Goal: Task Accomplishment & Management: Use online tool/utility

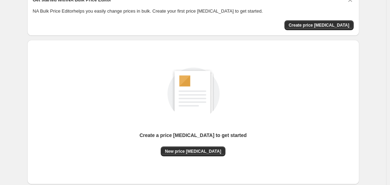
scroll to position [77, 0]
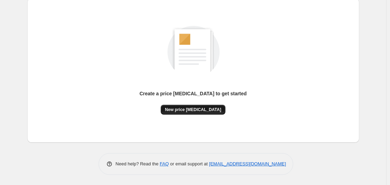
click at [191, 112] on button "New price [MEDICAL_DATA]" at bounding box center [193, 109] width 65 height 10
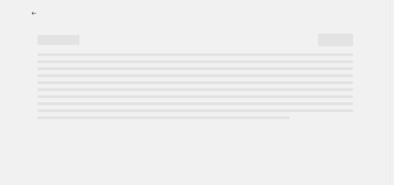
select select "percentage"
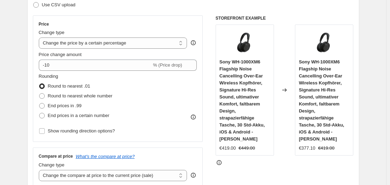
scroll to position [140, 0]
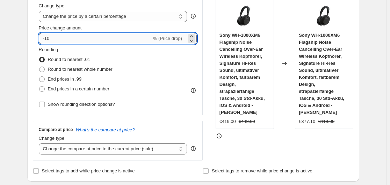
click at [128, 42] on input "-10" at bounding box center [95, 38] width 113 height 11
type input "-1"
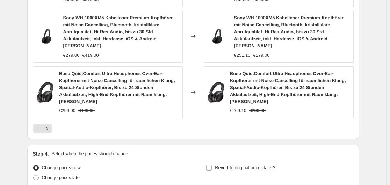
scroll to position [610, 0]
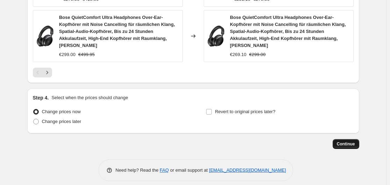
type input "-37"
click at [351, 141] on span "Continue" at bounding box center [346, 144] width 18 height 6
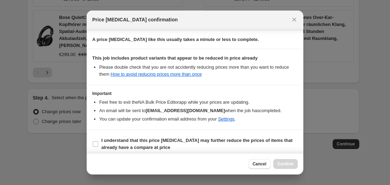
scroll to position [110, 0]
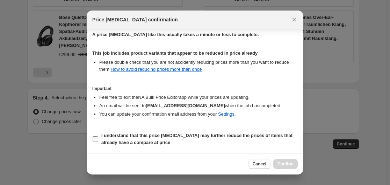
click at [97, 135] on label "I understand that this price [MEDICAL_DATA] may further reduce the prices of it…" at bounding box center [194, 138] width 205 height 17
click at [97, 136] on input "I understand that this price [MEDICAL_DATA] may further reduce the prices of it…" at bounding box center [96, 139] width 6 height 6
checkbox input "true"
click at [293, 164] on span "Confirm" at bounding box center [285, 164] width 16 height 6
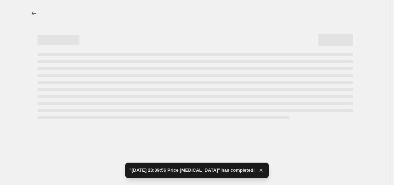
select select "percentage"
